Goal: Entertainment & Leisure: Consume media (video, audio)

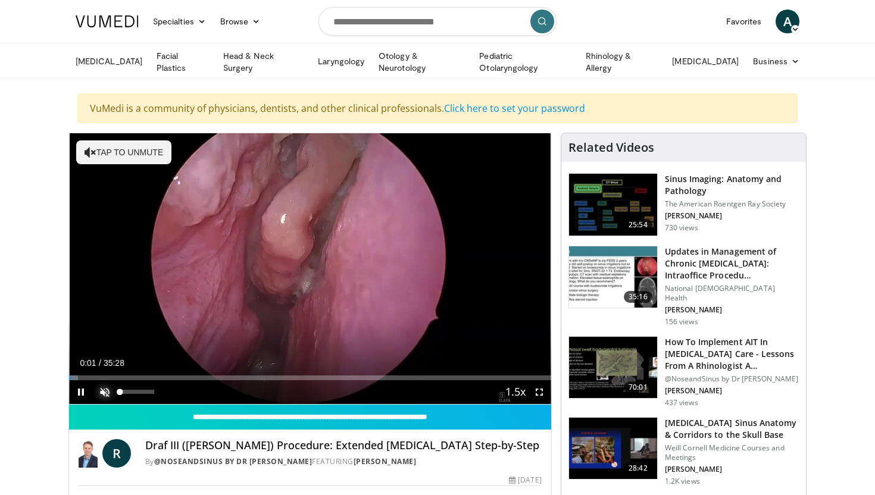
click at [103, 388] on span "Video Player" at bounding box center [105, 392] width 24 height 24
click at [543, 389] on span "Video Player" at bounding box center [539, 392] width 24 height 24
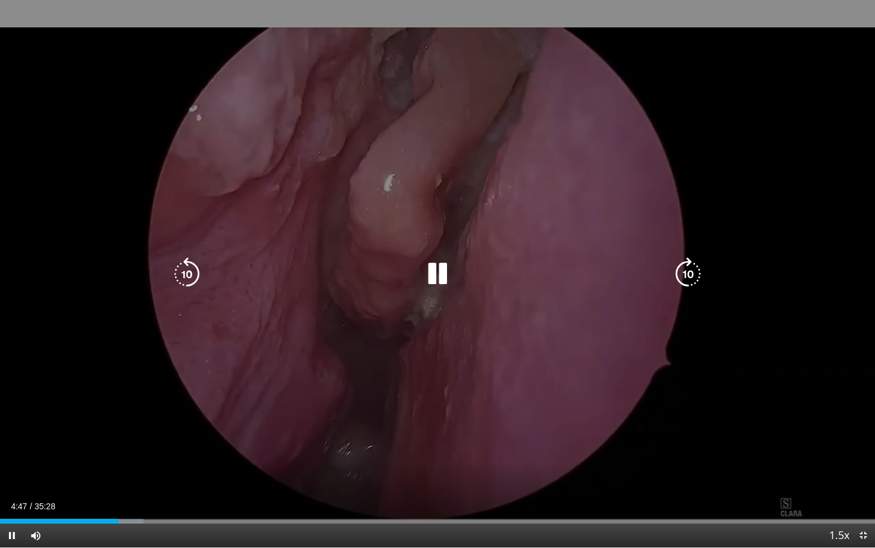
click at [439, 267] on icon "Video Player" at bounding box center [437, 273] width 33 height 33
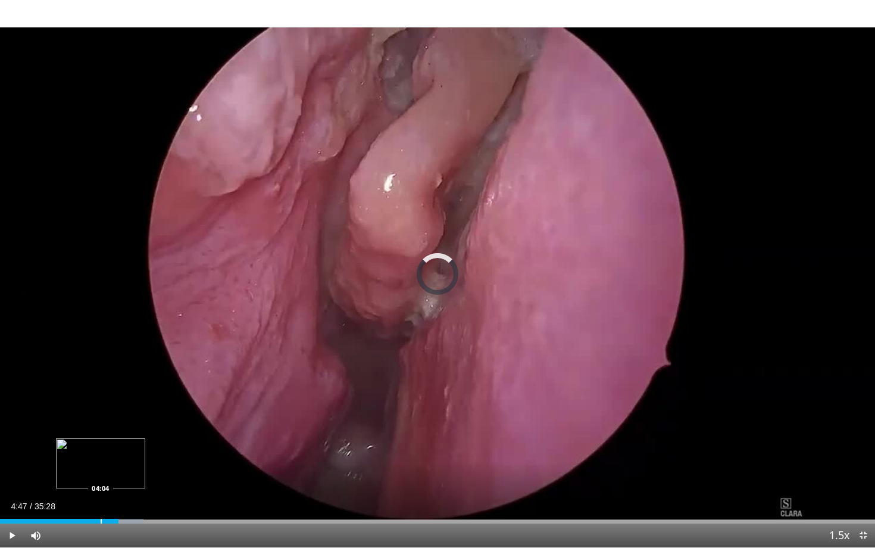
click at [101, 495] on div "Progress Bar" at bounding box center [101, 520] width 1 height 5
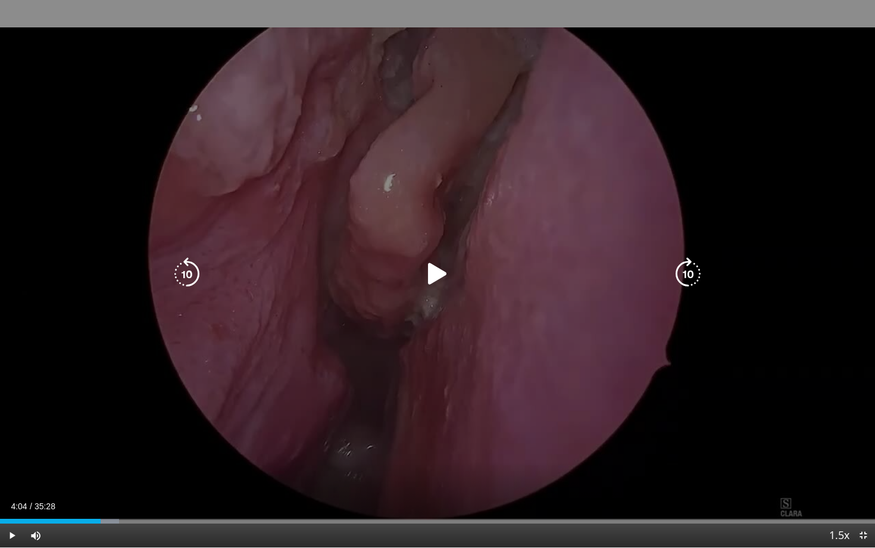
click at [431, 271] on icon "Video Player" at bounding box center [437, 273] width 33 height 33
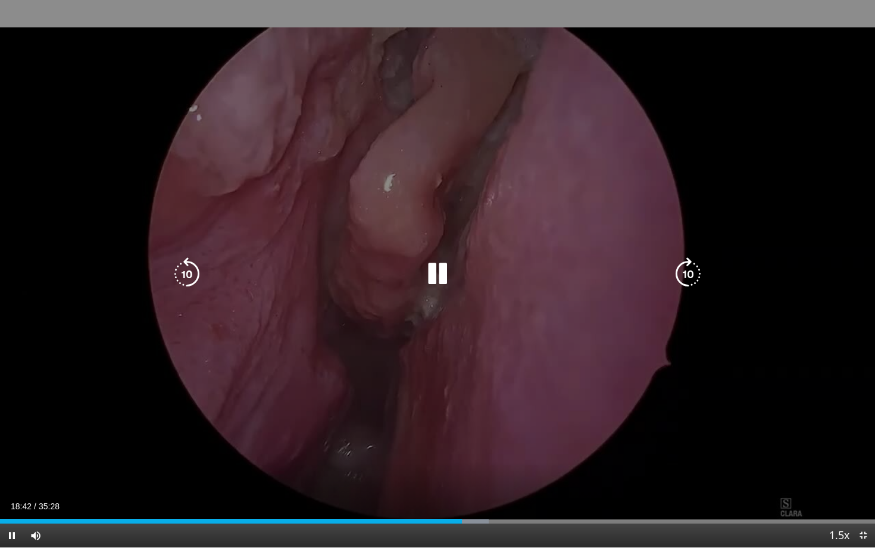
click at [445, 277] on icon "Video Player" at bounding box center [437, 273] width 33 height 33
click at [434, 279] on icon "Video Player" at bounding box center [437, 273] width 33 height 33
click at [440, 269] on icon "Video Player" at bounding box center [437, 273] width 33 height 33
click at [439, 276] on icon "Video Player" at bounding box center [437, 273] width 33 height 33
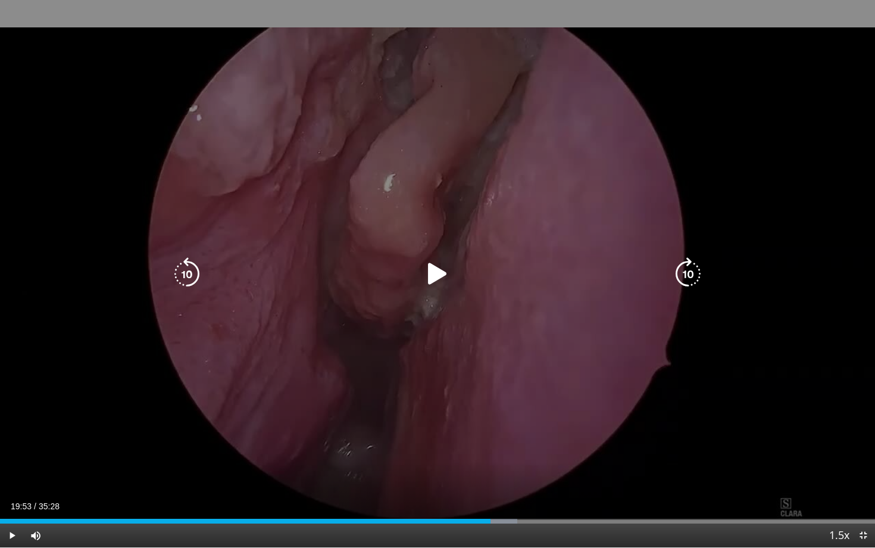
click at [439, 276] on icon "Video Player" at bounding box center [437, 273] width 33 height 33
click at [695, 277] on icon "Video Player" at bounding box center [687, 273] width 33 height 33
click at [440, 273] on icon "Video Player" at bounding box center [437, 273] width 33 height 33
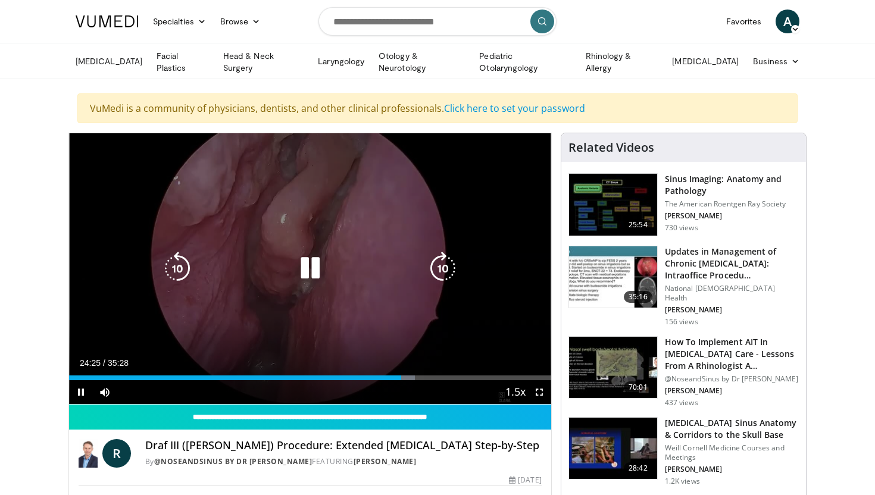
click at [306, 265] on icon "Video Player" at bounding box center [309, 268] width 33 height 33
click at [307, 270] on icon "Video Player" at bounding box center [309, 268] width 33 height 33
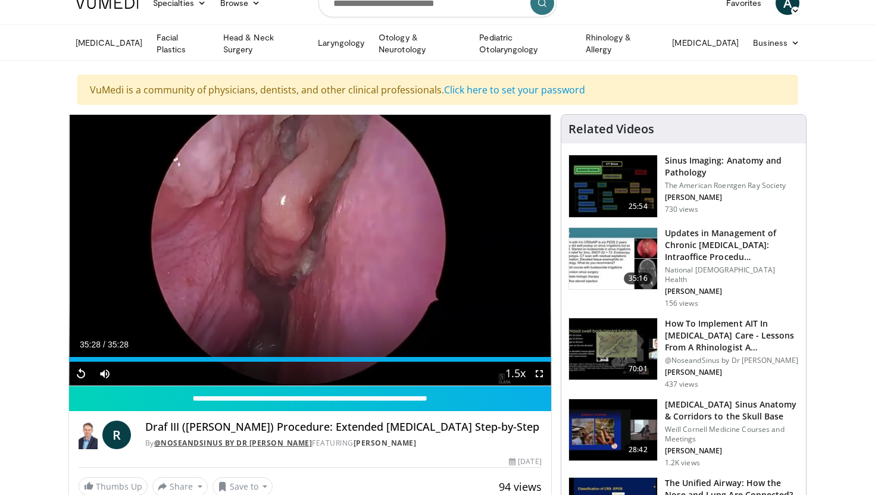
scroll to position [20, 0]
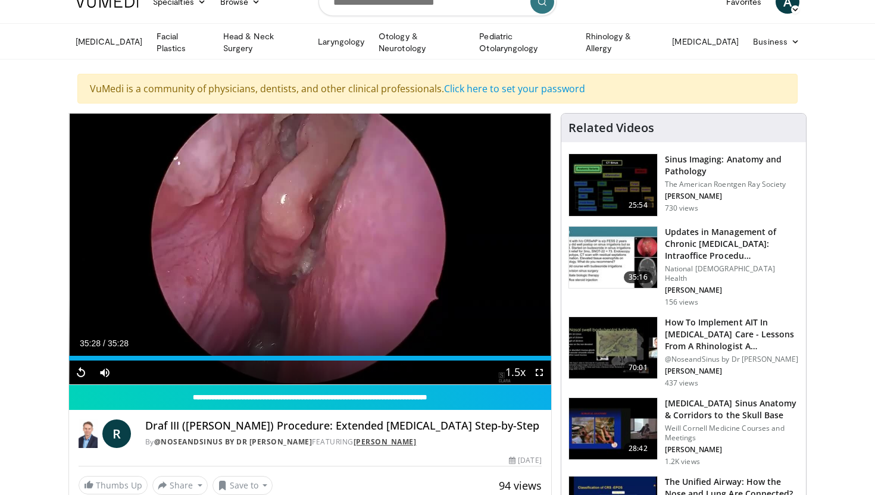
click at [396, 442] on link "[PERSON_NAME]" at bounding box center [385, 442] width 63 height 10
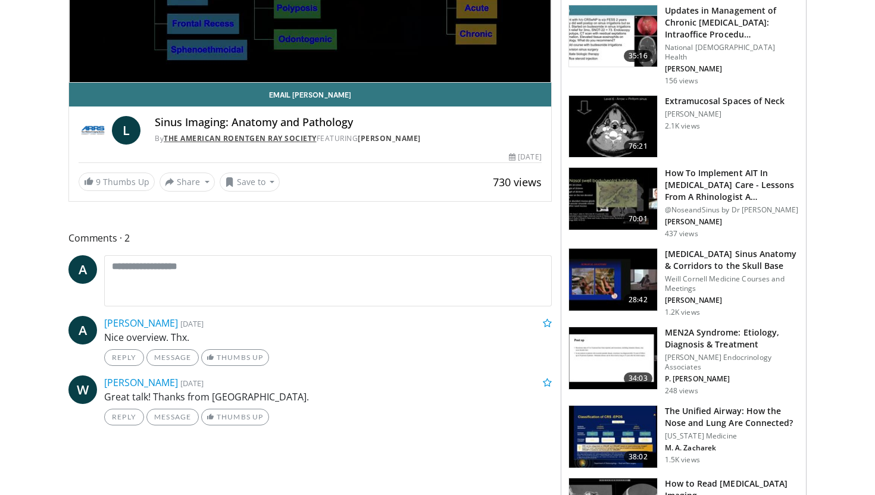
scroll to position [326, 0]
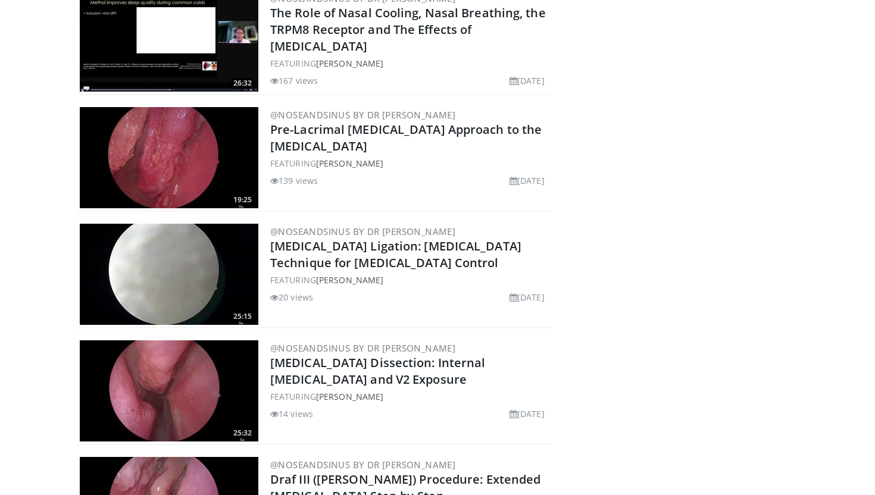
scroll to position [2035, 0]
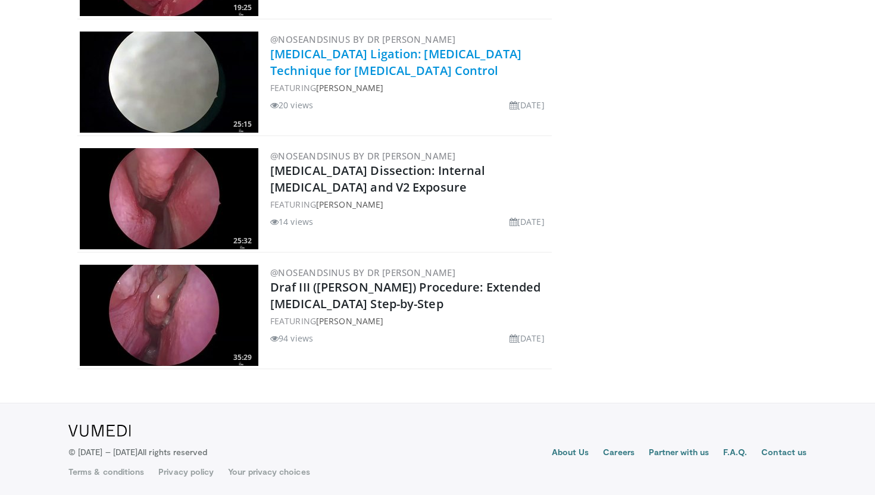
click at [423, 70] on link "[MEDICAL_DATA] Ligation: [MEDICAL_DATA] Technique for [MEDICAL_DATA] Control" at bounding box center [395, 62] width 251 height 33
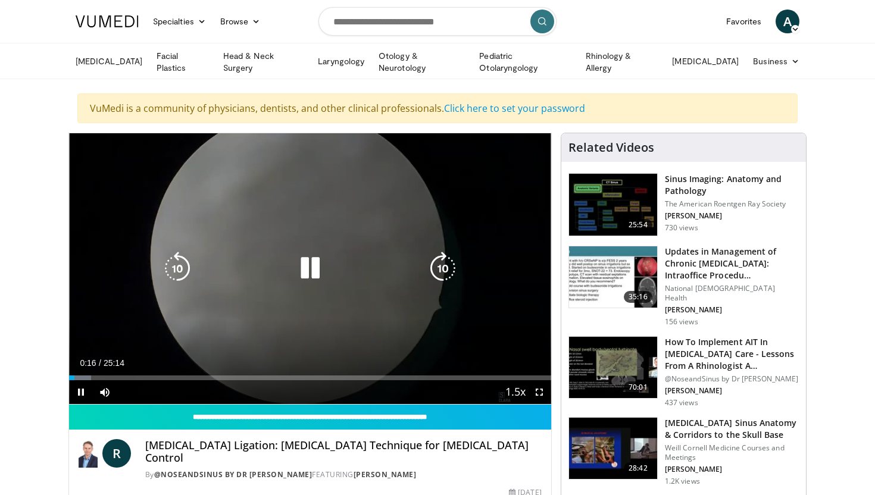
click at [445, 274] on icon "Video Player" at bounding box center [442, 268] width 33 height 33
click at [308, 274] on icon "Video Player" at bounding box center [309, 268] width 33 height 33
click at [309, 268] on icon "Video Player" at bounding box center [309, 268] width 33 height 33
click at [311, 270] on icon "Video Player" at bounding box center [309, 268] width 33 height 33
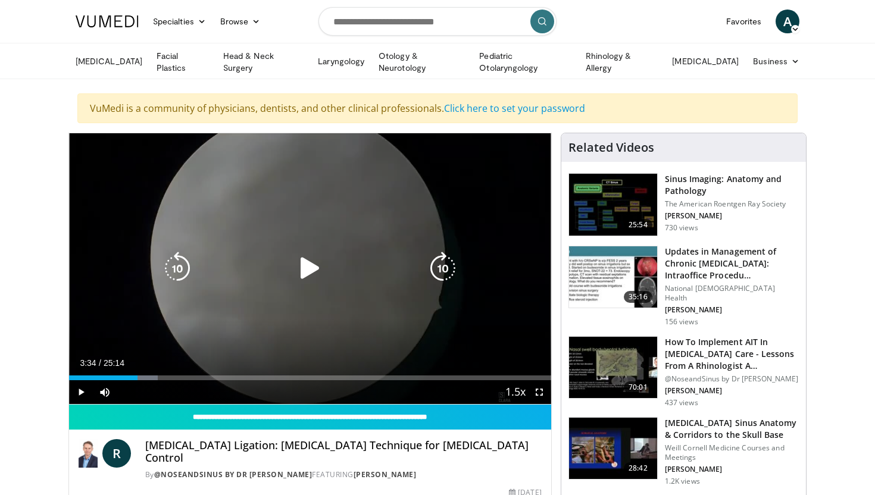
click at [308, 270] on icon "Video Player" at bounding box center [309, 268] width 33 height 33
click at [312, 270] on icon "Video Player" at bounding box center [309, 268] width 33 height 33
click at [312, 267] on icon "Video Player" at bounding box center [309, 268] width 33 height 33
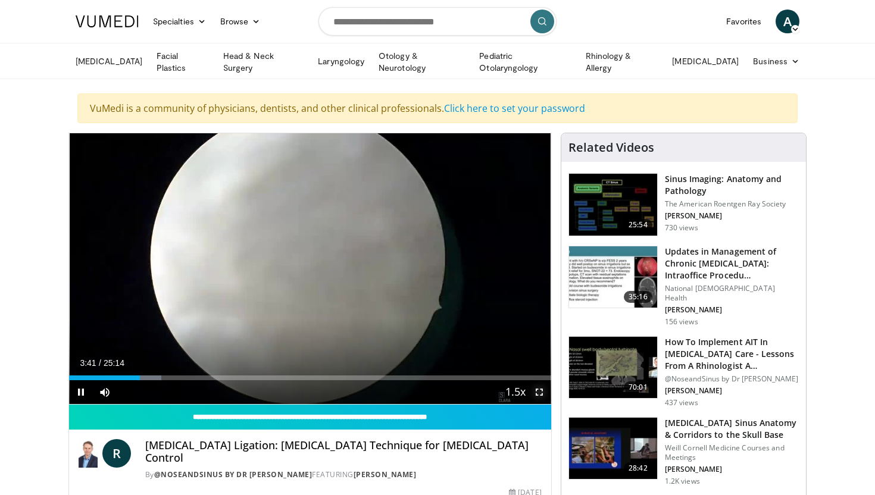
click at [542, 392] on span "Video Player" at bounding box center [539, 392] width 24 height 24
